Goal: Navigation & Orientation: Find specific page/section

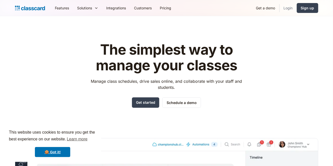
click at [288, 6] on link "Login" at bounding box center [287, 7] width 17 height 11
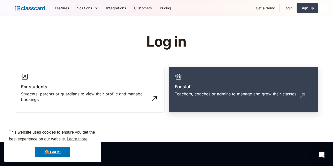
click at [270, 92] on div "Teachers, coaches or admins to manage and grow their classes" at bounding box center [235, 94] width 121 height 6
